Goal: Task Accomplishment & Management: Use online tool/utility

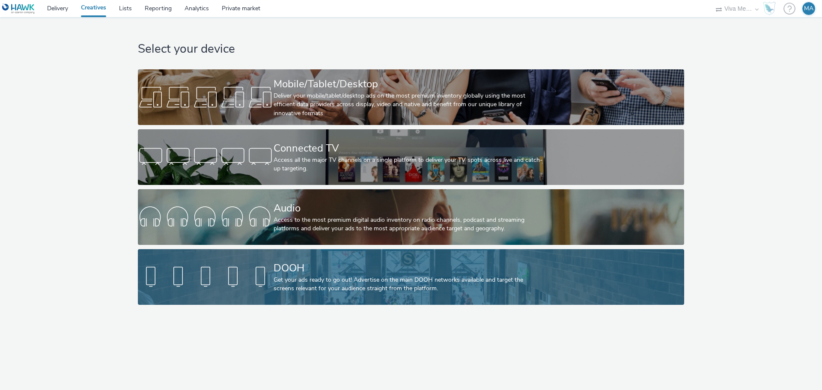
click at [318, 292] on div "Get your ads ready to go out! Advertise on the main DOOH networks available and…" at bounding box center [410, 285] width 272 height 18
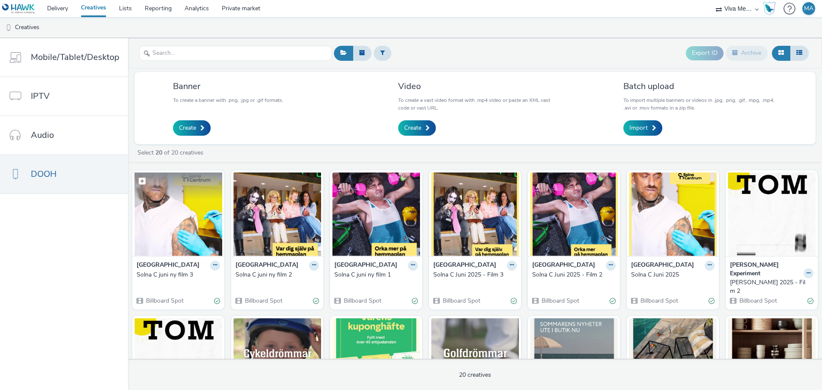
click at [183, 229] on img at bounding box center [178, 215] width 88 height 84
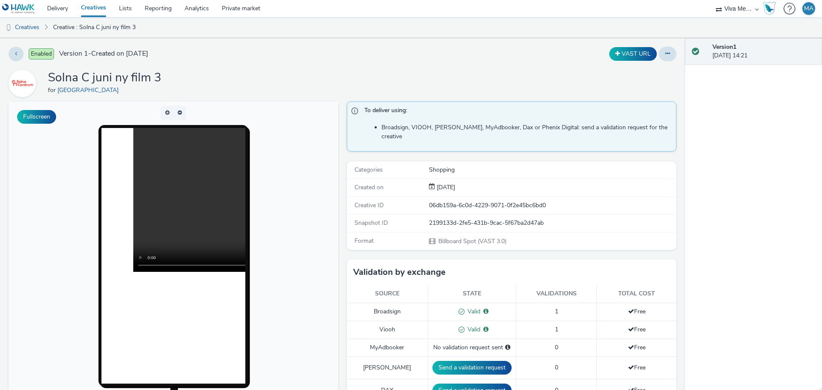
click at [648, 46] on div "Enabled Version 1 - Created on [DATE] VAST URL Solna C juni ny film 3 for Solna…" at bounding box center [342, 214] width 685 height 352
click at [659, 52] on button at bounding box center [668, 54] width 18 height 15
click at [333, 61] on div "Enabled Version 1 - Created on [DATE]" at bounding box center [209, 54] width 401 height 15
click at [39, 28] on link "Creatives" at bounding box center [22, 27] width 44 height 21
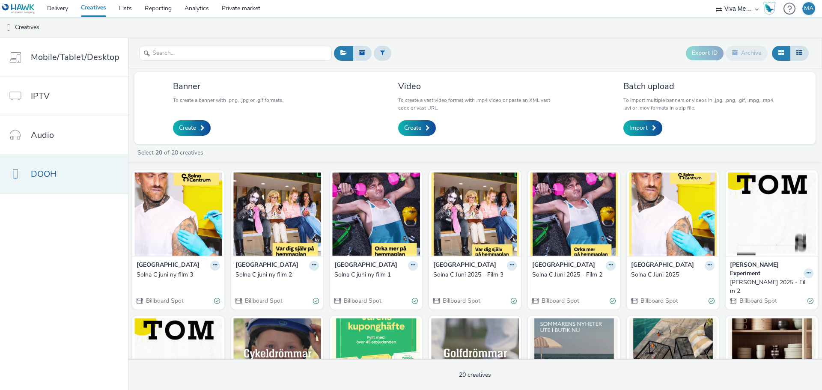
click at [58, 172] on link "DOOH" at bounding box center [64, 174] width 128 height 39
click at [410, 128] on span "Create" at bounding box center [412, 128] width 17 height 9
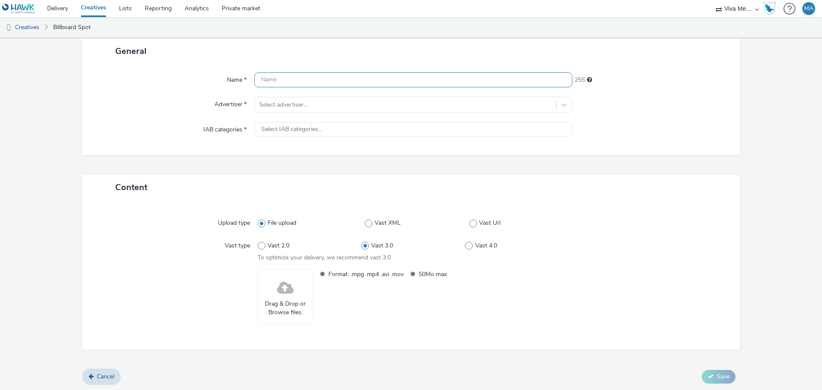
scroll to position [53, 0]
click at [778, 164] on form "New creative General Name * 255 Advertiser * Select advertiser... IAB categorie…" at bounding box center [411, 187] width 822 height 405
click at [782, 193] on form "New creative General Name * 255 Advertiser * Select advertiser... IAB categorie…" at bounding box center [411, 187] width 822 height 405
click at [281, 279] on span at bounding box center [285, 287] width 17 height 23
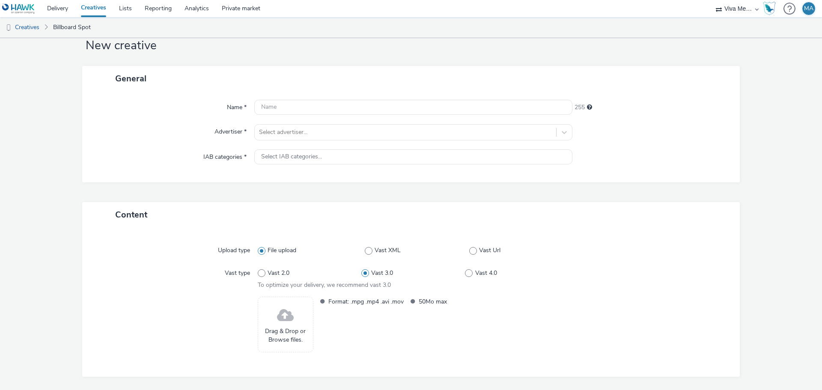
scroll to position [0, 0]
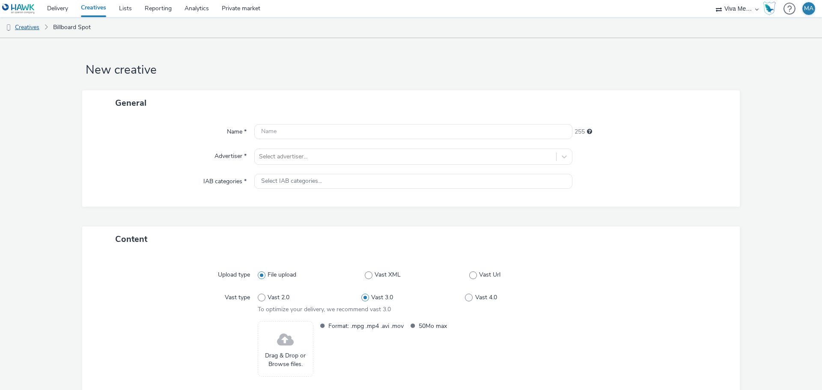
click at [32, 30] on link "Creatives" at bounding box center [22, 27] width 44 height 21
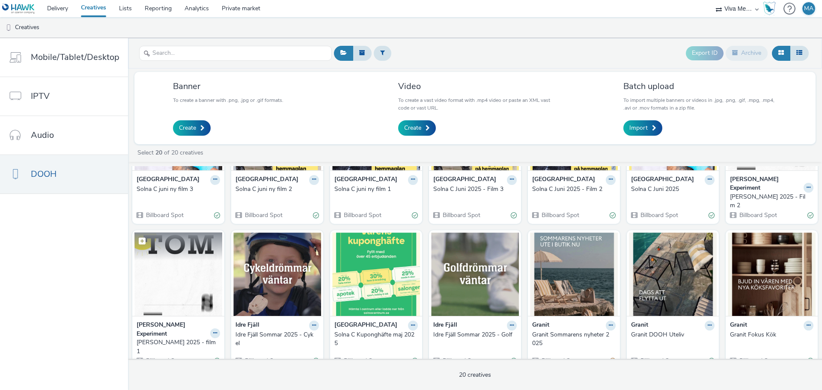
scroll to position [43, 0]
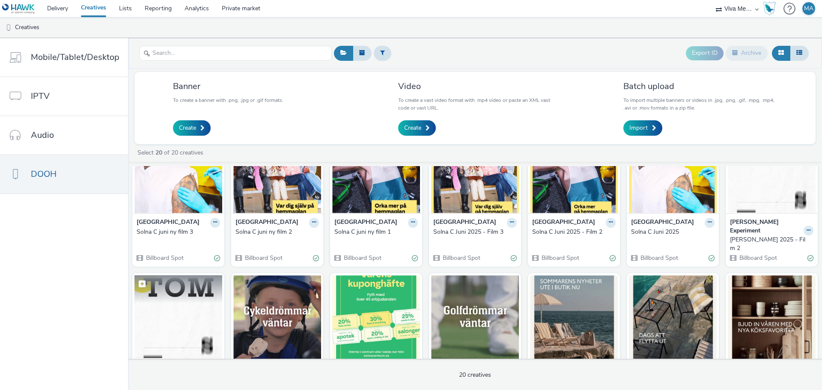
click at [181, 312] on img at bounding box center [178, 317] width 88 height 84
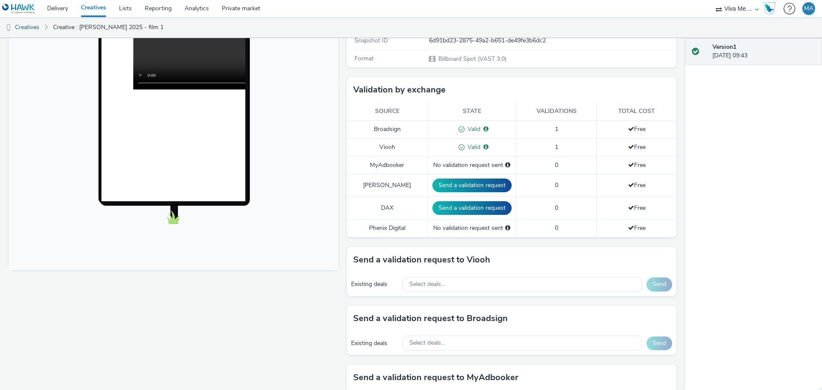
scroll to position [58, 0]
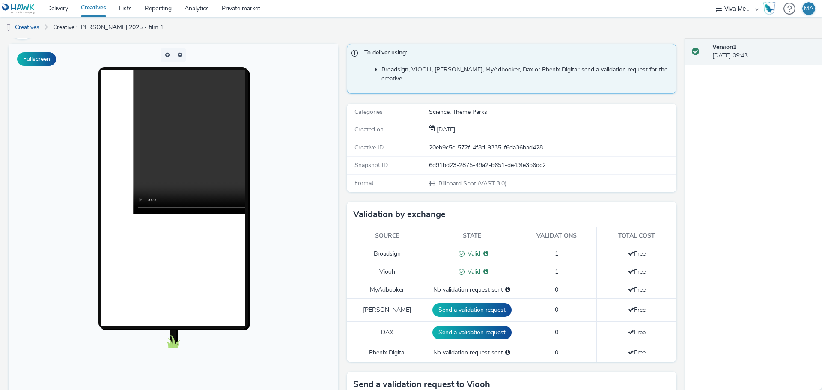
click at [783, 227] on div "Version 1 [DATE] 09:43" at bounding box center [753, 214] width 137 height 352
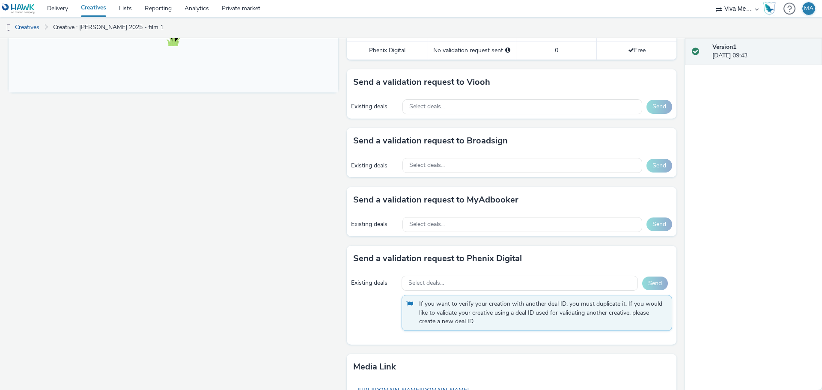
scroll to position [443, 0]
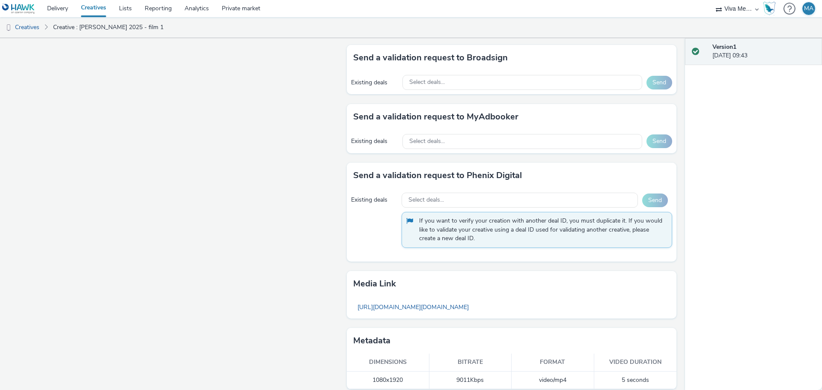
click at [783, 169] on div "Version 1 [DATE] 09:43" at bounding box center [753, 214] width 137 height 352
